Goal: Ask a question: Seek information or help from site administrators or community

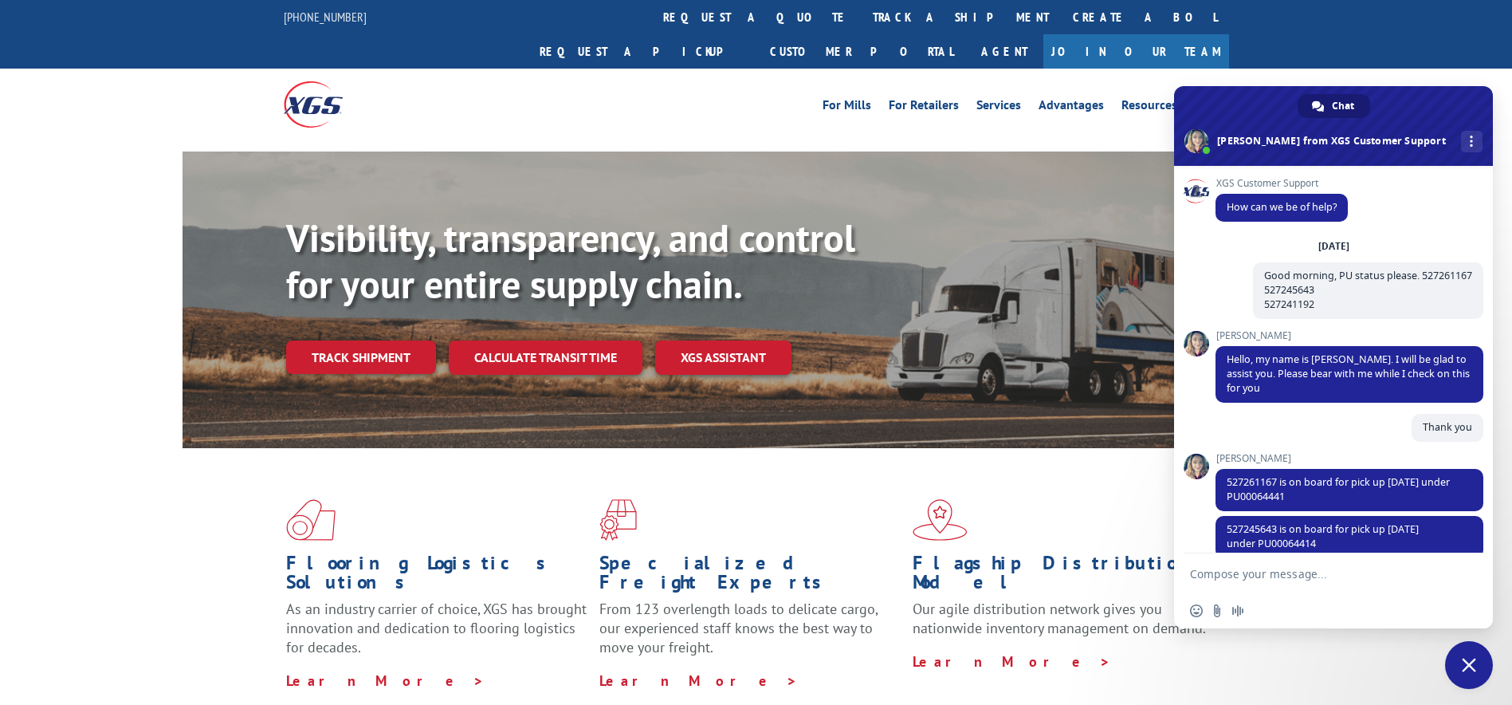
scroll to position [391, 0]
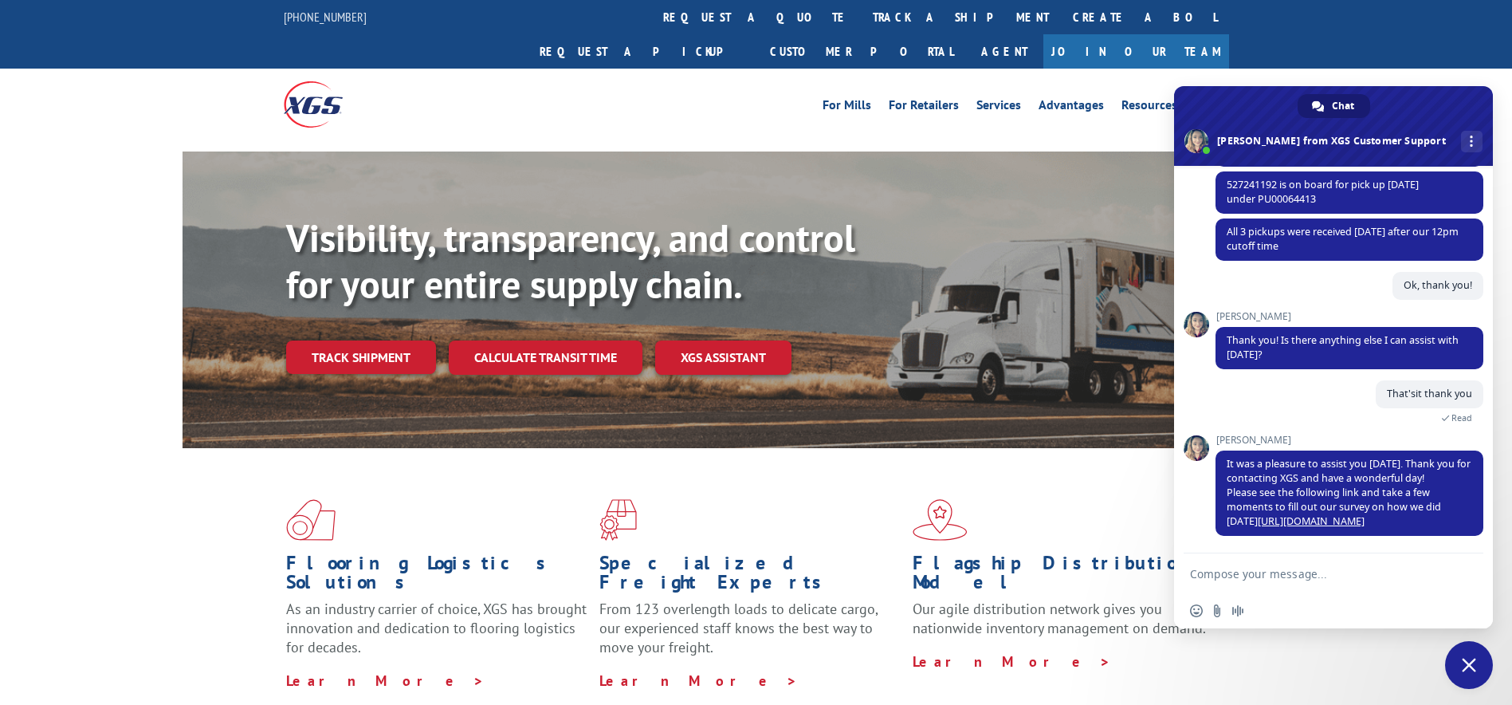
click at [1274, 567] on textarea "Compose your message..." at bounding box center [1317, 573] width 255 height 40
type textarea "Hi PU status please."
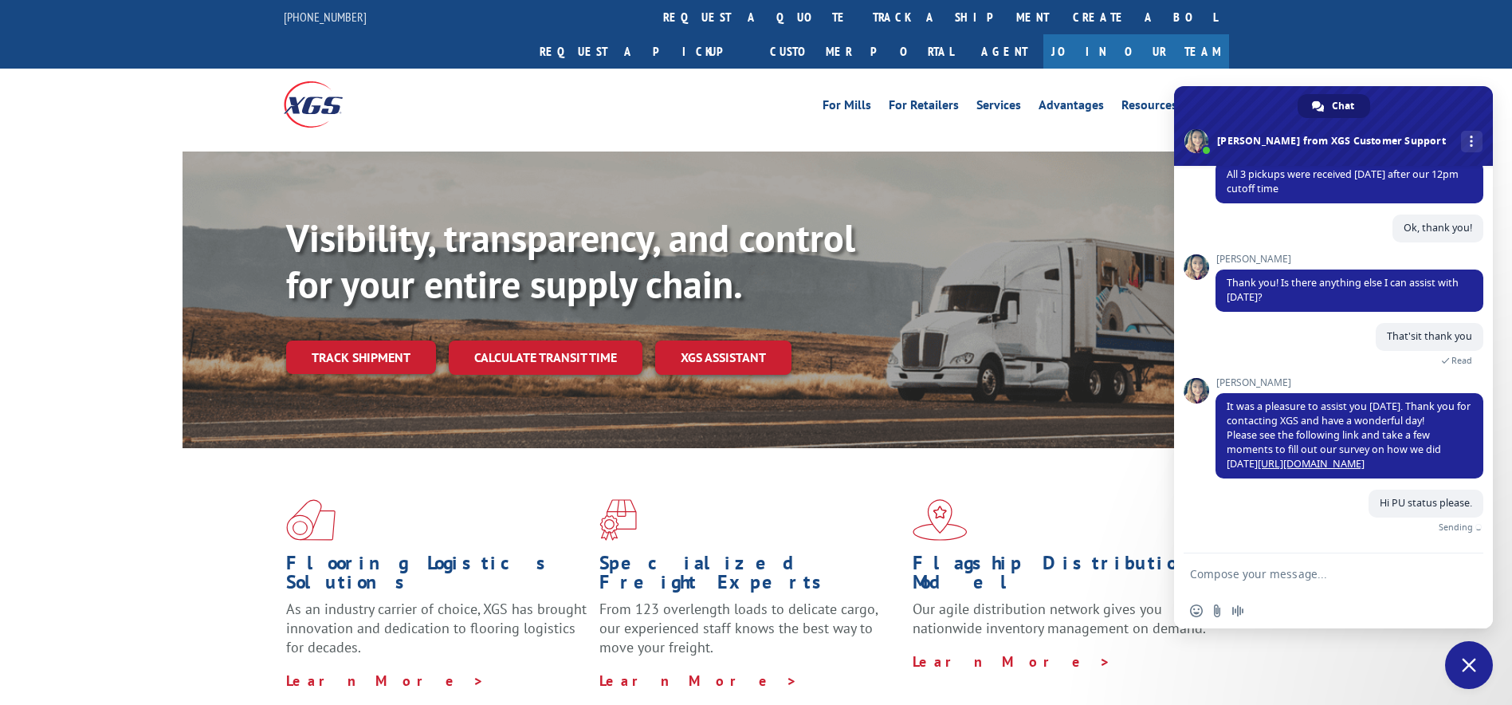
paste textarea "527207941"
type textarea "527207941"
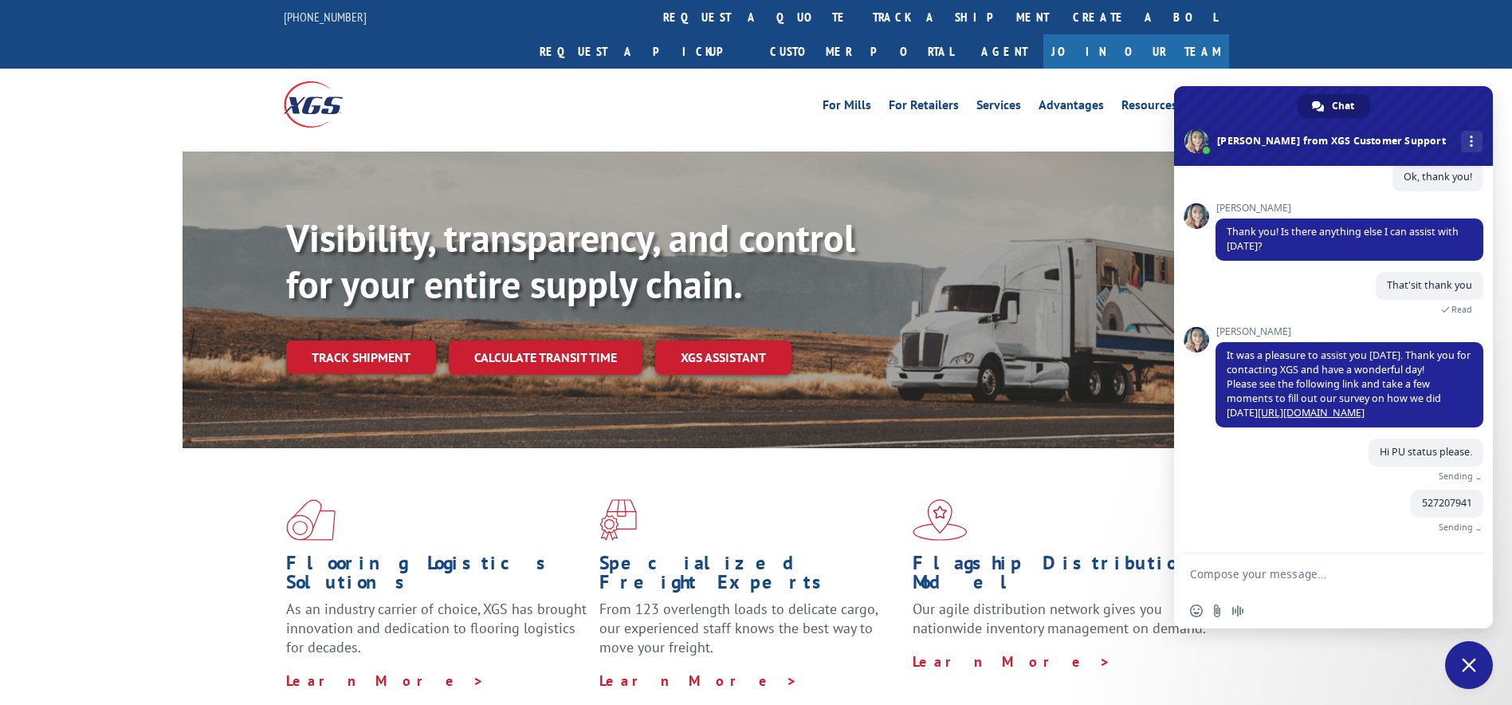
scroll to position [463, 0]
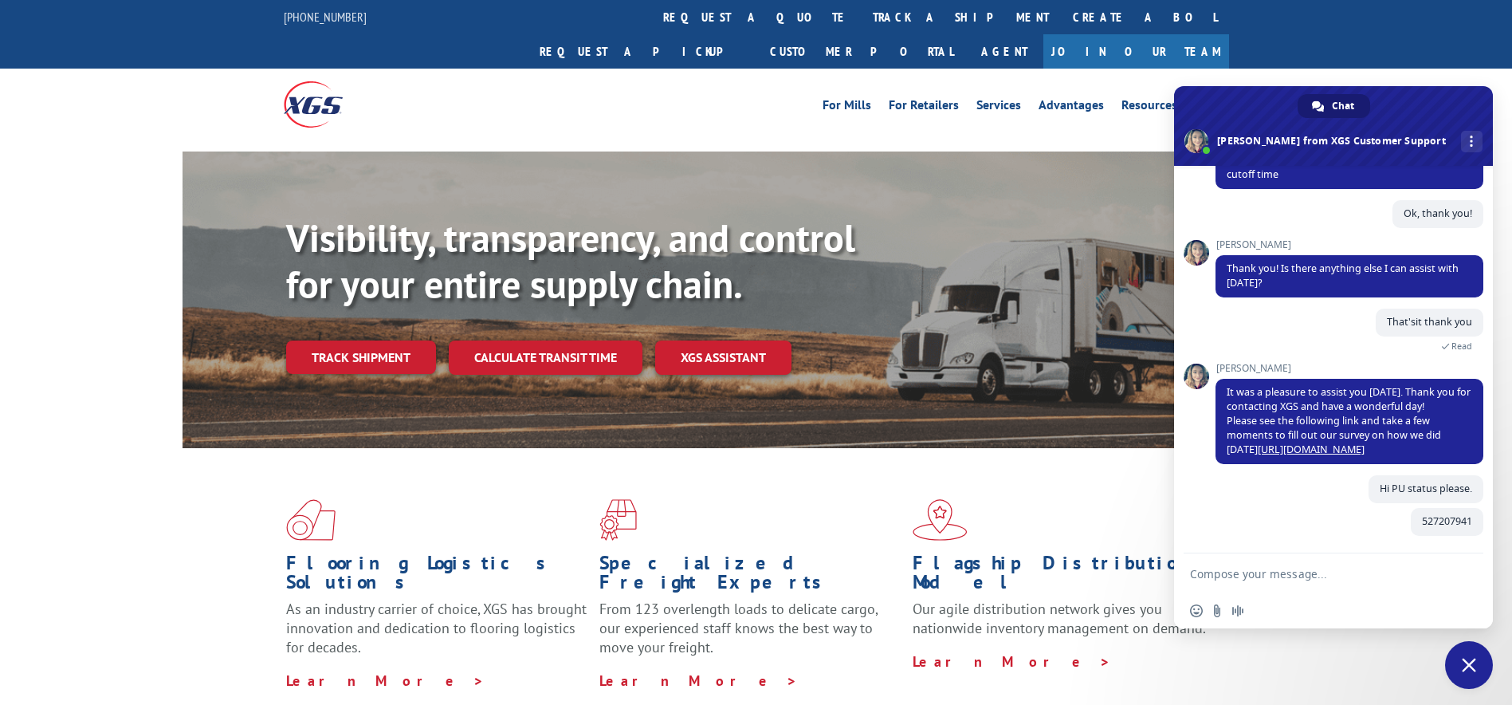
click at [1455, 577] on div at bounding box center [1464, 575] width 26 height 24
click at [1265, 570] on textarea "Compose your message..." at bounding box center [1317, 573] width 255 height 40
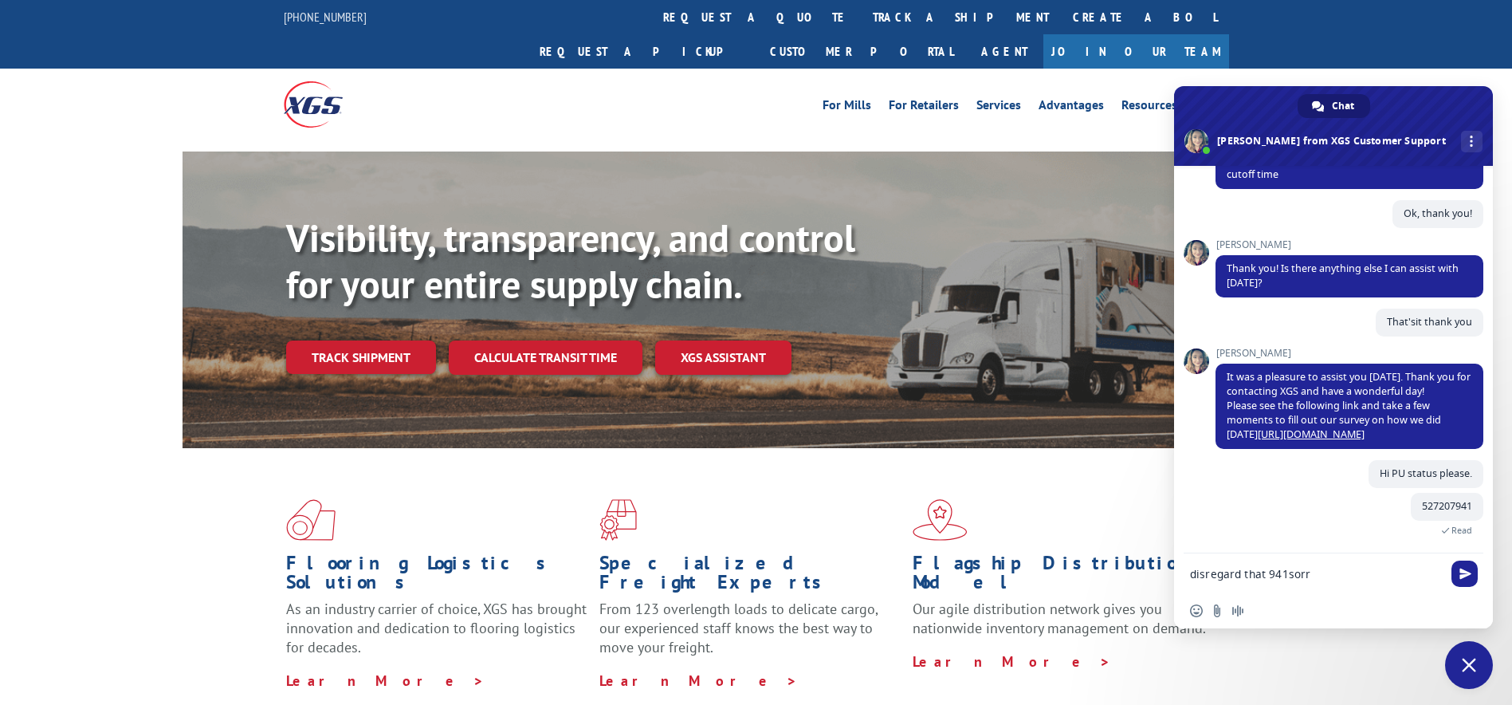
type textarea "disregard that 941sorry"
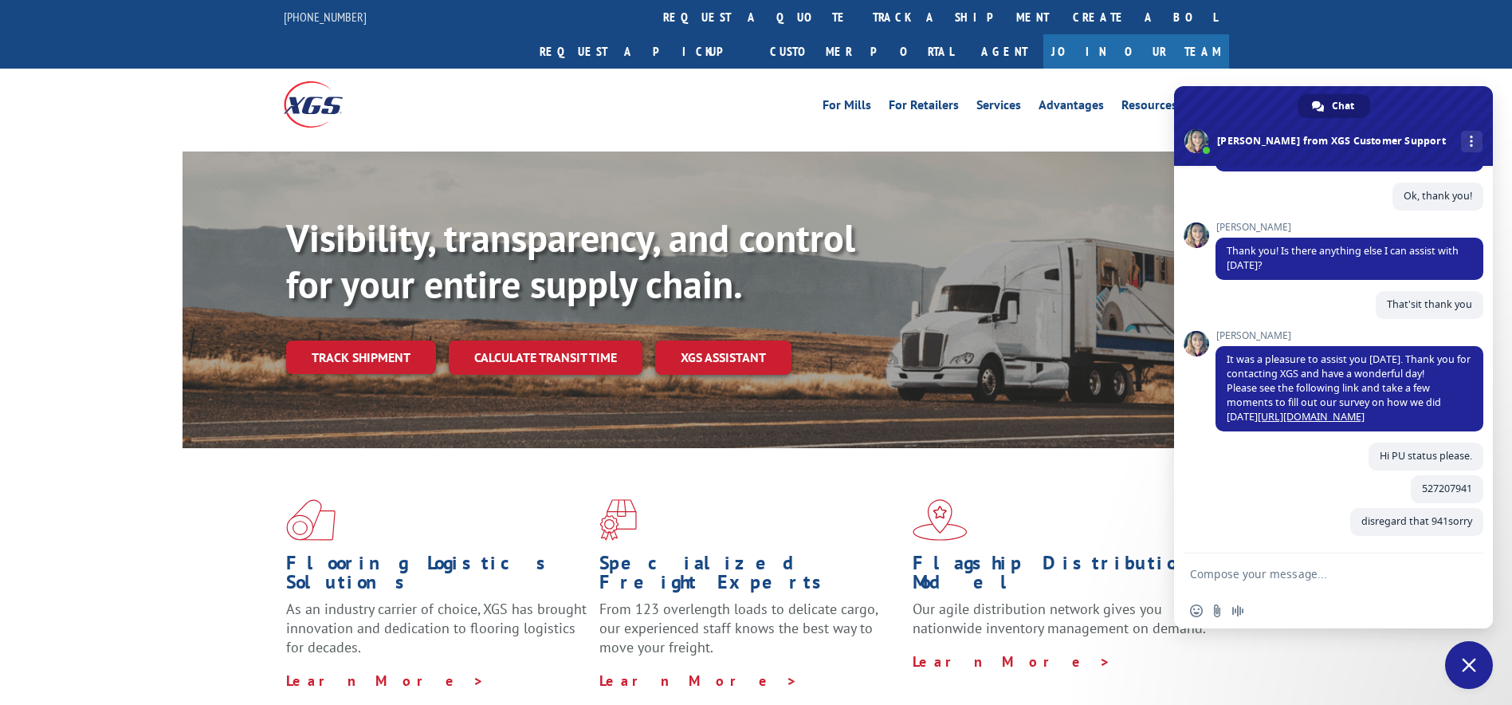
scroll to position [496, 0]
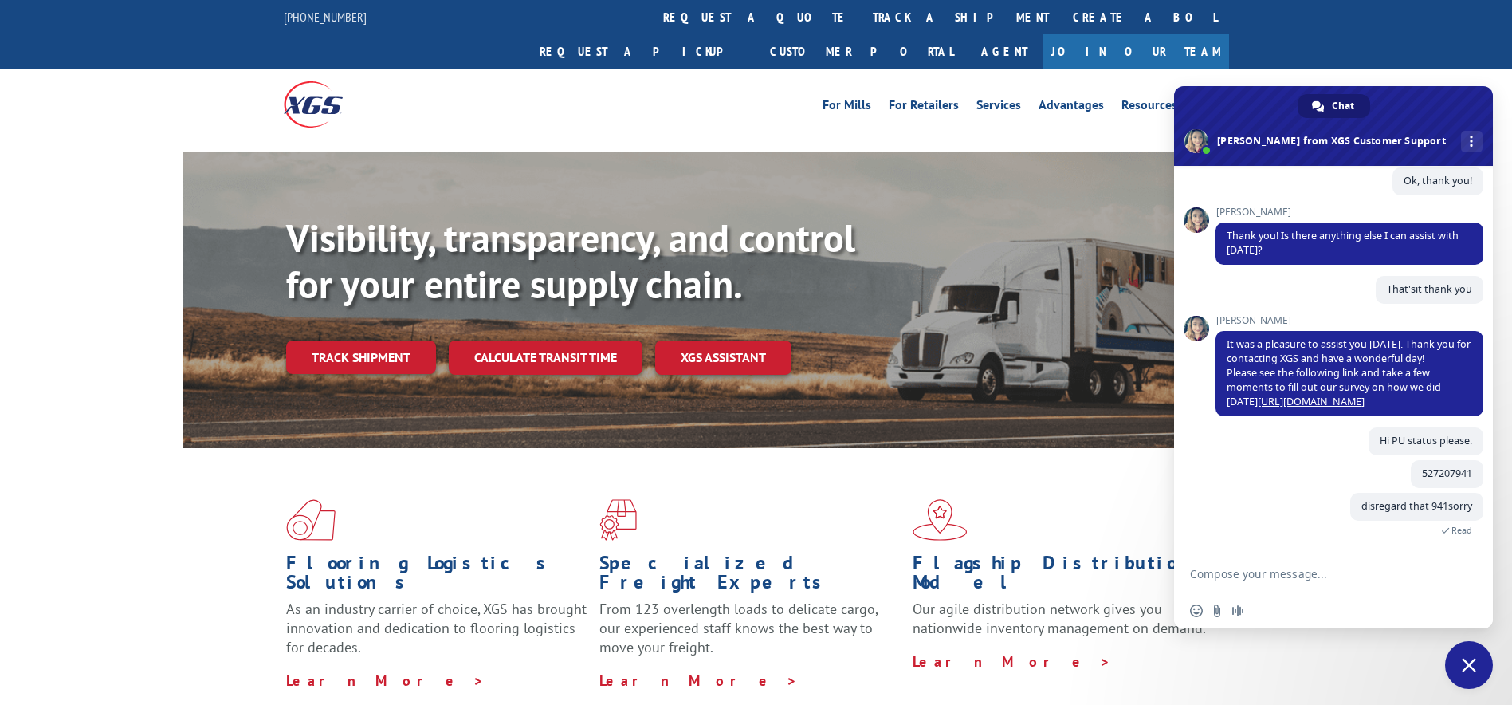
paste textarea "527217396"
type textarea "527217396 this is it"
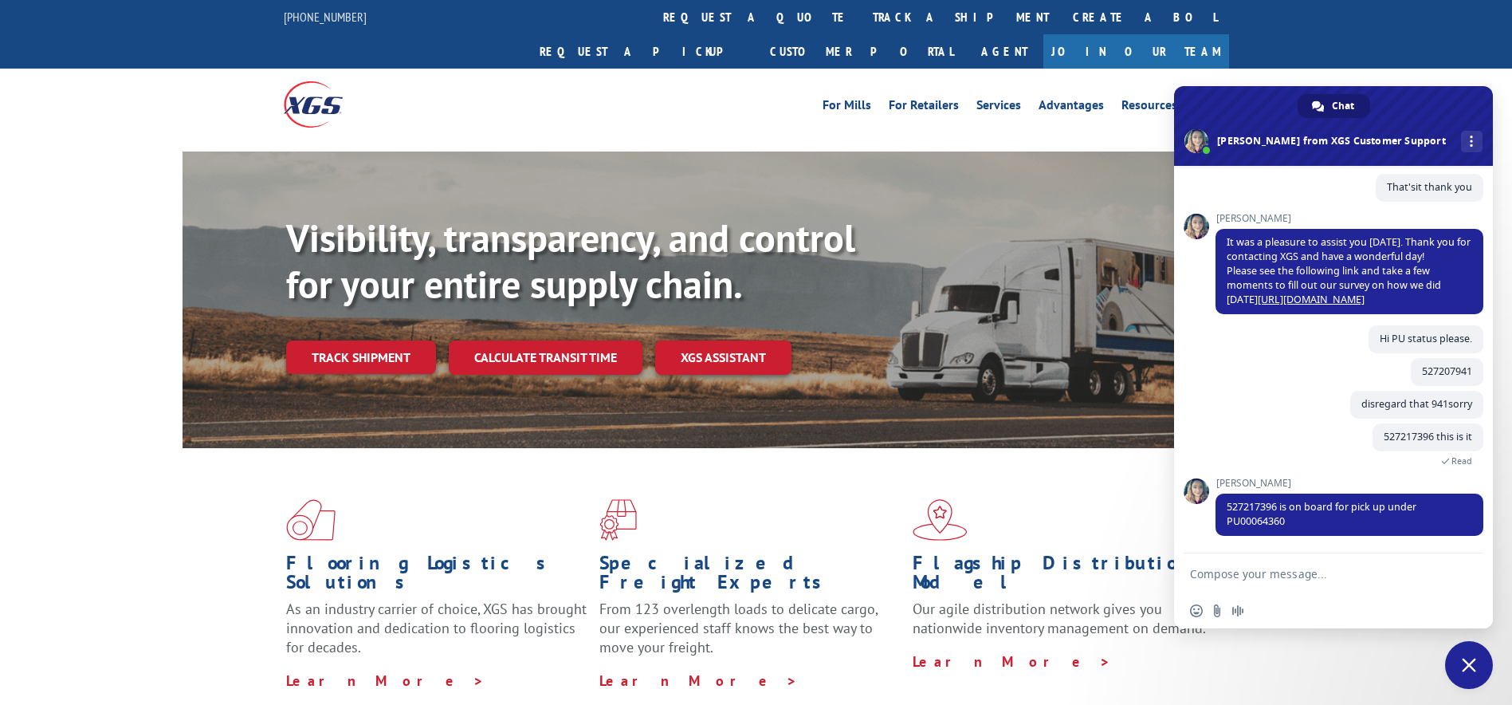
scroll to position [645, 0]
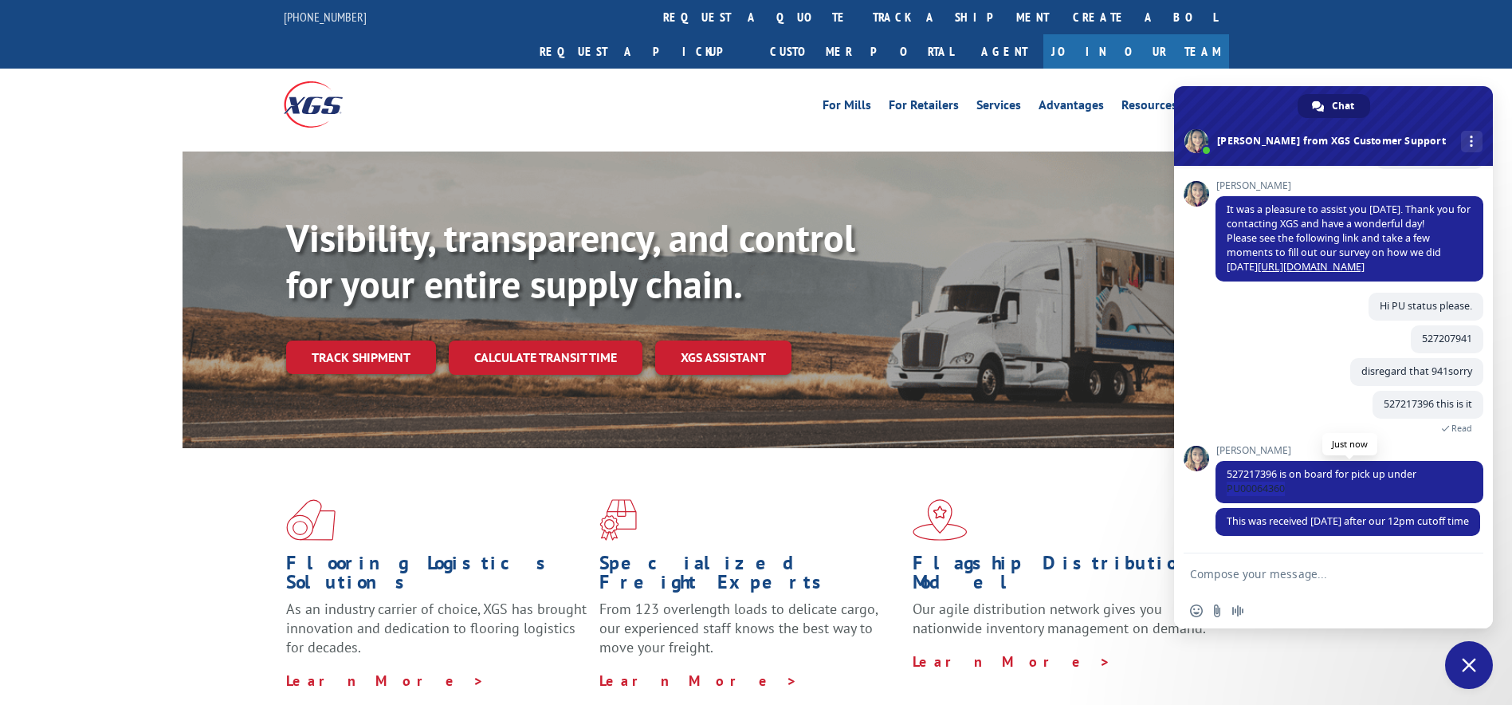
drag, startPoint x: 1293, startPoint y: 473, endPoint x: 1224, endPoint y: 475, distance: 69.4
click at [1224, 475] on span "527217396 is on board for pick up under PU00064360" at bounding box center [1349, 482] width 268 height 42
copy span "PU00064360"
click at [1246, 582] on textarea "Compose your message..." at bounding box center [1317, 573] width 255 height 40
type textarea "Thank you again"
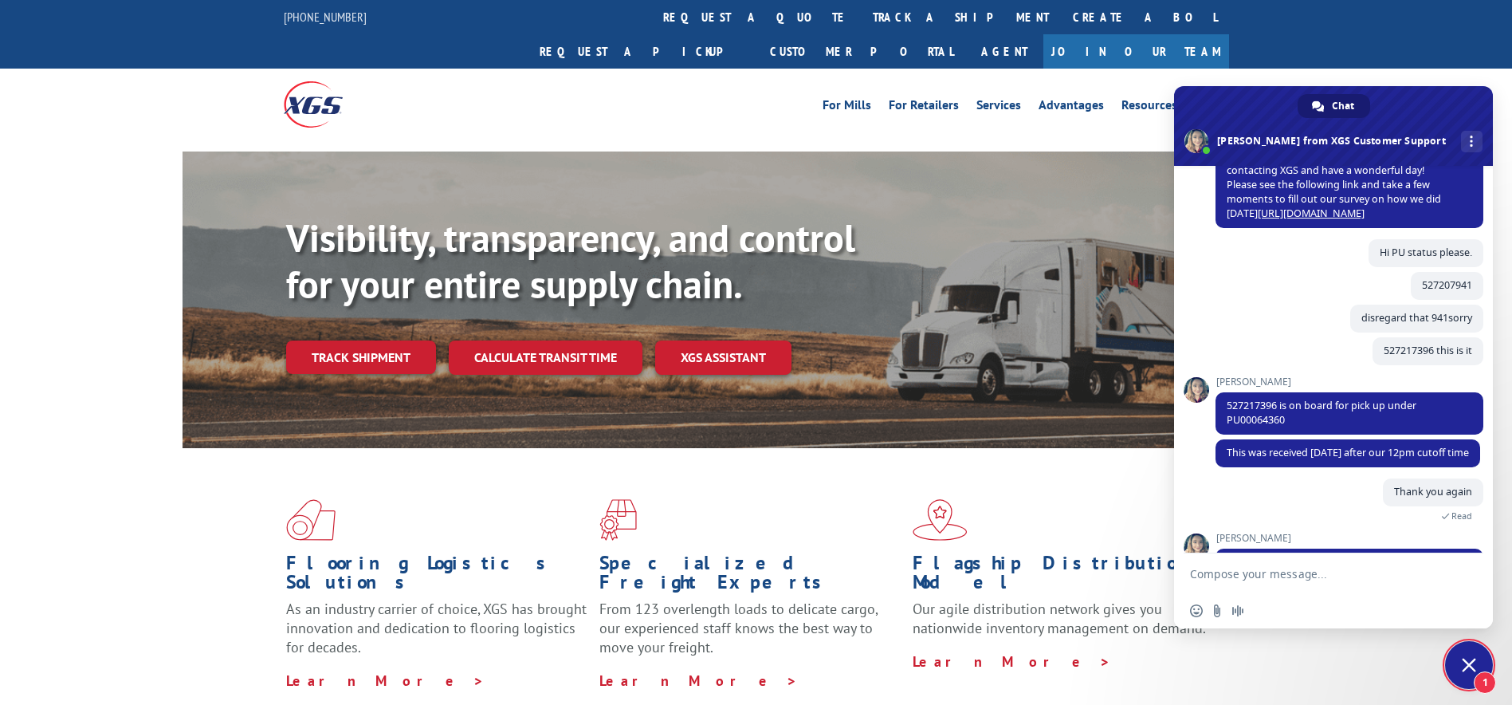
scroll to position [796, 0]
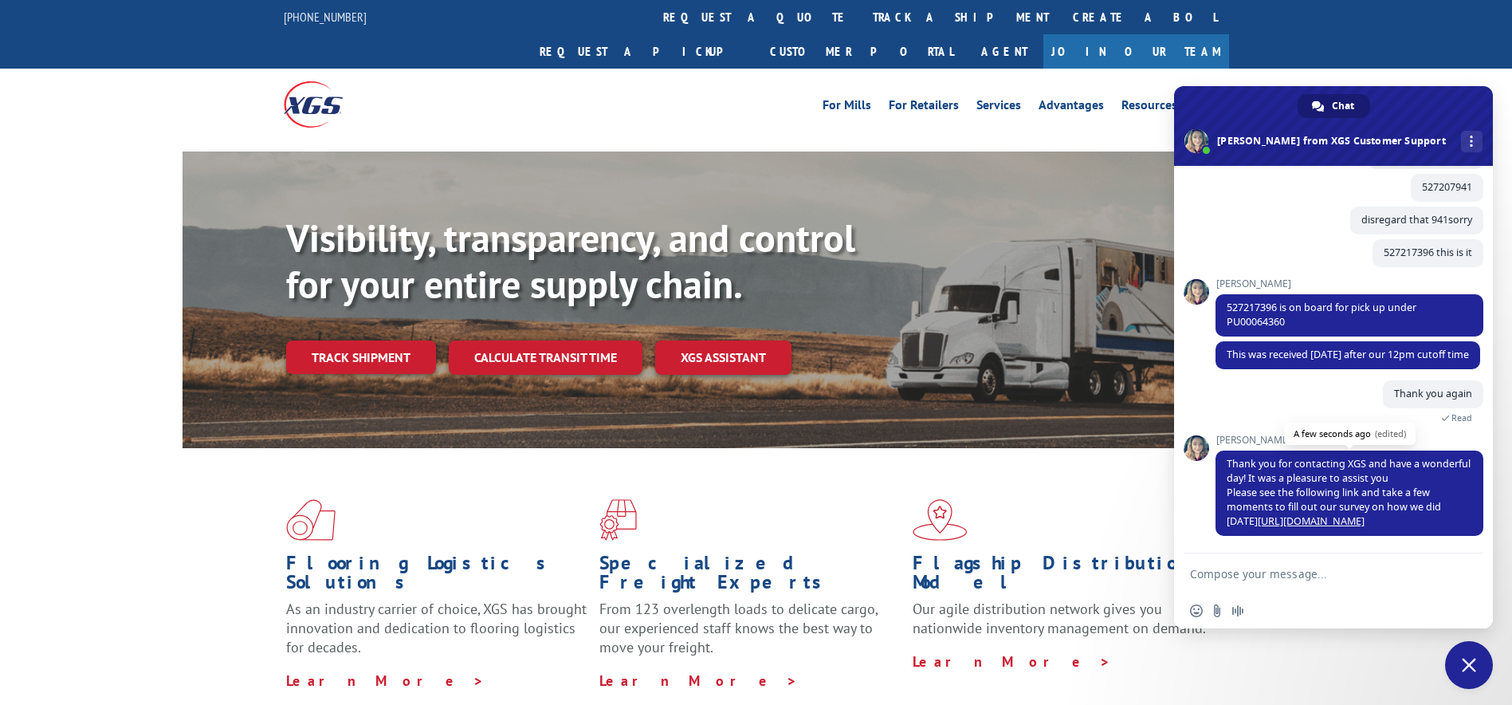
click at [1317, 521] on link "[URL][DOMAIN_NAME]" at bounding box center [1311, 521] width 107 height 14
